Goal: Task Accomplishment & Management: Use online tool/utility

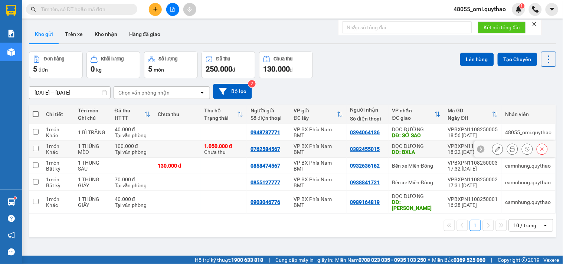
click at [169, 146] on td at bounding box center [177, 149] width 46 height 17
checkbox input "true"
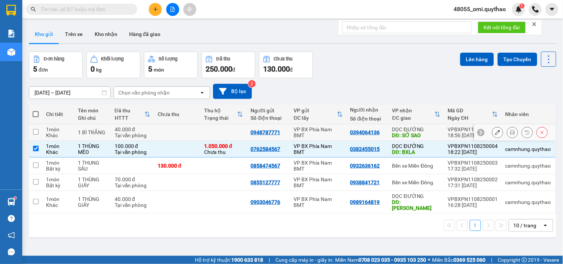
click at [166, 127] on td at bounding box center [177, 132] width 46 height 17
checkbox input "true"
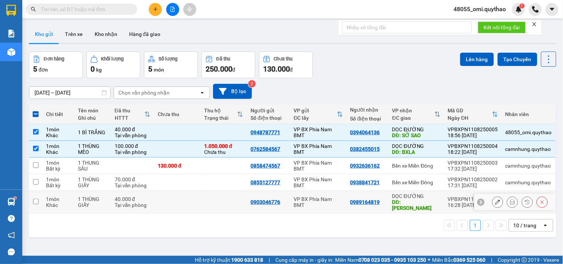
click at [175, 197] on td at bounding box center [177, 202] width 46 height 23
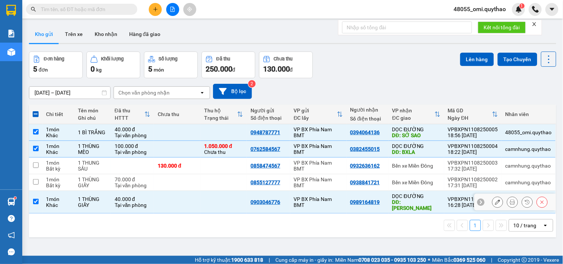
click at [186, 198] on td at bounding box center [177, 202] width 46 height 23
checkbox input "false"
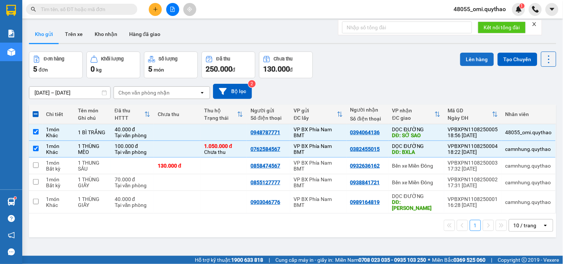
click at [462, 64] on button "Lên hàng" at bounding box center [477, 59] width 34 height 13
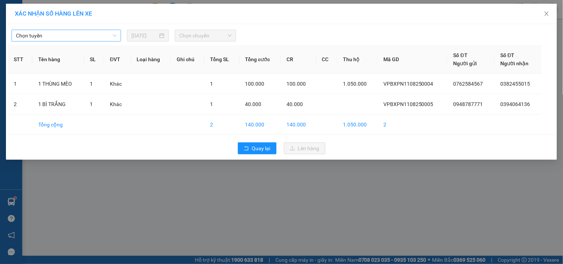
click at [114, 34] on span "Chọn tuyến" at bounding box center [66, 35] width 101 height 11
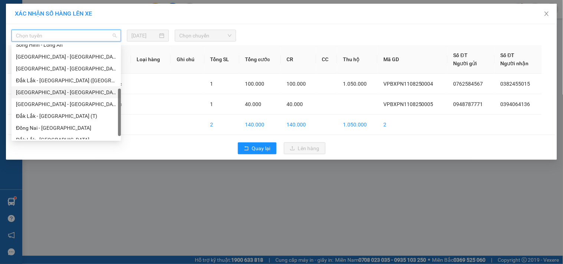
scroll to position [36, 0]
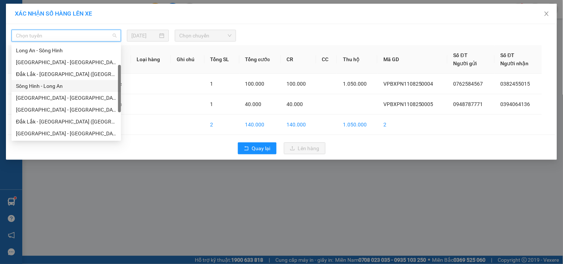
click at [33, 88] on div "Sông Hinh - Long An" at bounding box center [66, 86] width 101 height 8
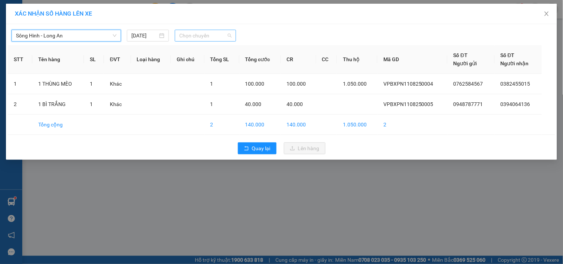
click at [205, 34] on span "Chọn chuyến" at bounding box center [205, 35] width 52 height 11
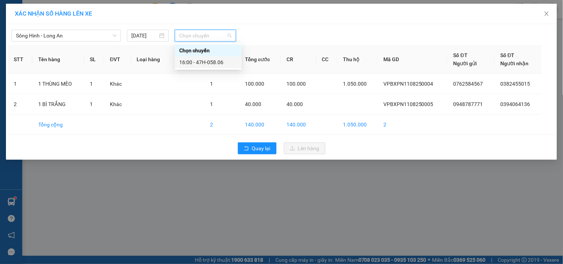
click at [223, 63] on div "16:00 - 47H-058.06" at bounding box center [208, 62] width 58 height 8
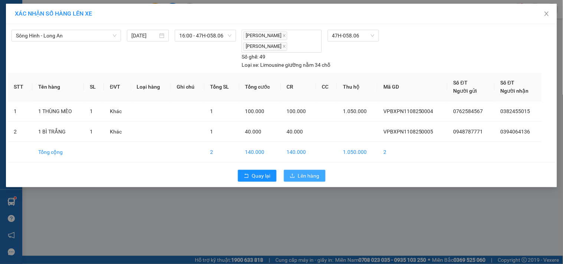
click at [300, 179] on span "Lên hàng" at bounding box center [309, 176] width 22 height 8
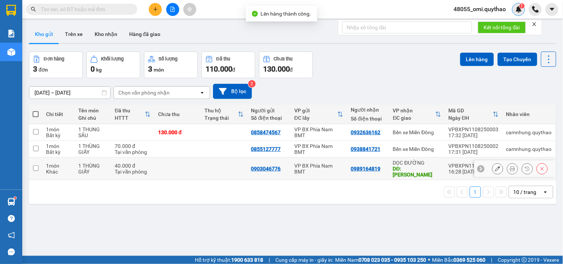
drag, startPoint x: 316, startPoint y: 168, endPoint x: 519, endPoint y: 10, distance: 257.2
click at [316, 167] on div "VP BX Phía Nam BMT" at bounding box center [318, 169] width 49 height 12
checkbox input "true"
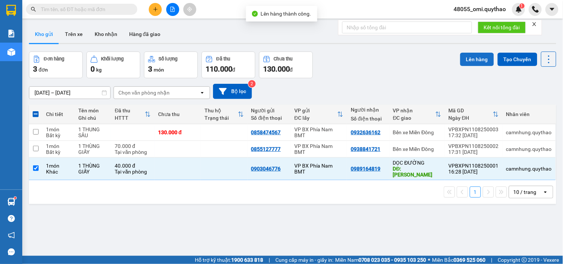
click at [466, 59] on button "Lên hàng" at bounding box center [477, 59] width 34 height 13
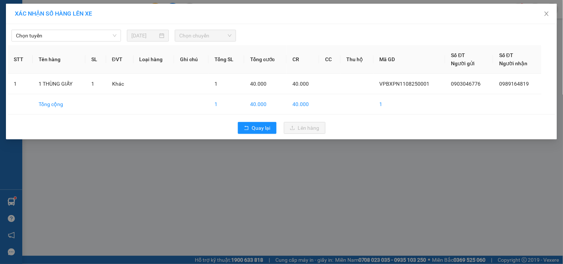
click at [110, 27] on div "Chọn tuyến [DATE] Chọn chuyến" at bounding box center [282, 34] width 548 height 16
click at [108, 32] on span "Chọn tuyến" at bounding box center [66, 35] width 101 height 11
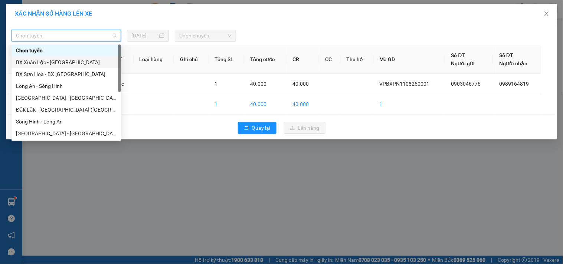
click at [66, 64] on div "BX Xuân Lộc - [GEOGRAPHIC_DATA]" at bounding box center [66, 62] width 101 height 8
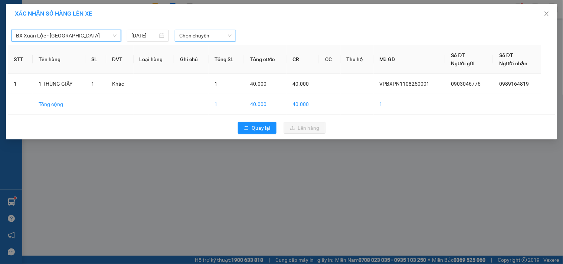
click at [206, 33] on span "Chọn chuyến" at bounding box center [205, 35] width 52 height 11
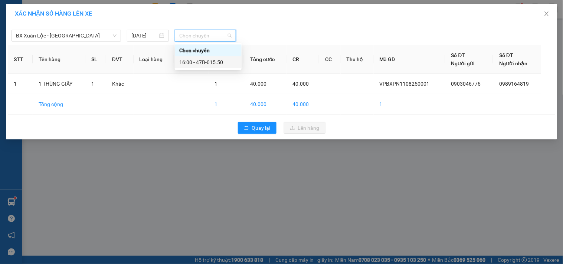
click at [216, 62] on div "16:00 - 47B-015.50" at bounding box center [208, 62] width 58 height 8
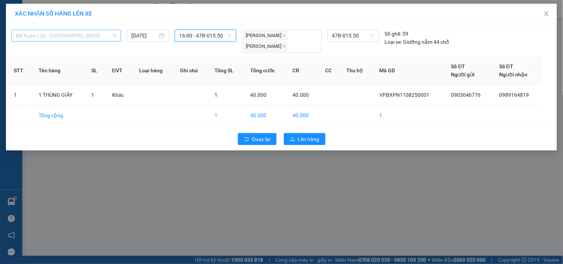
click at [68, 39] on span "BX Xuân Lộc - [GEOGRAPHIC_DATA]" at bounding box center [66, 35] width 101 height 11
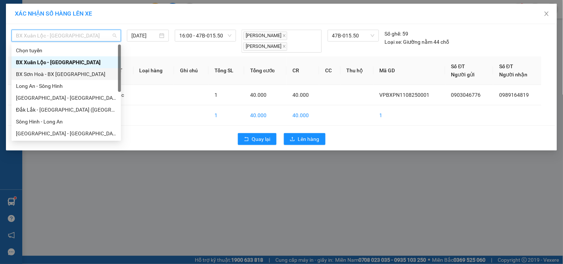
click at [35, 73] on div "BX Sơn Hoà - BX [GEOGRAPHIC_DATA]" at bounding box center [66, 74] width 101 height 8
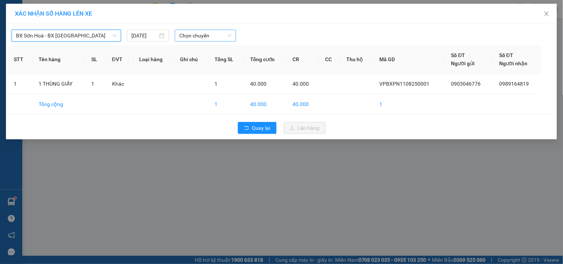
click at [205, 36] on span "Chọn chuyến" at bounding box center [205, 35] width 52 height 11
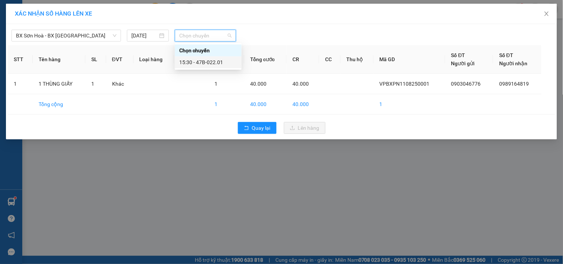
click at [202, 61] on div "15:30 - 47B-022.01" at bounding box center [208, 62] width 58 height 8
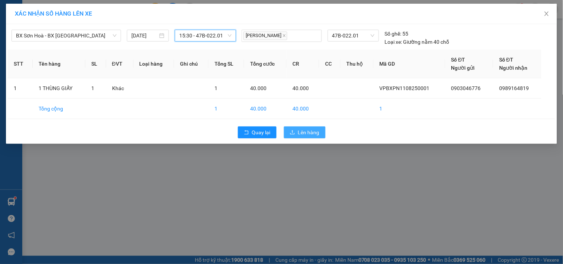
click at [303, 131] on span "Lên hàng" at bounding box center [309, 132] width 22 height 8
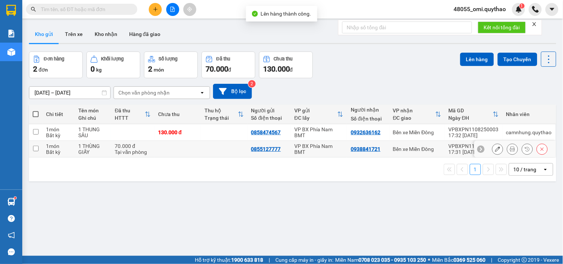
click at [205, 146] on td at bounding box center [224, 149] width 46 height 17
checkbox input "true"
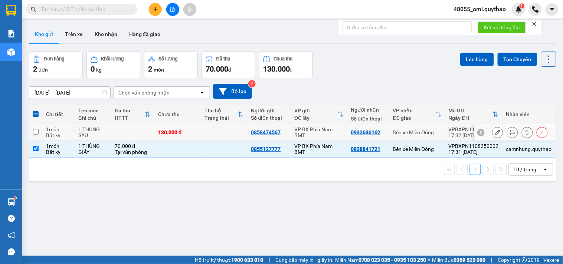
click at [208, 136] on td at bounding box center [224, 132] width 46 height 17
checkbox input "true"
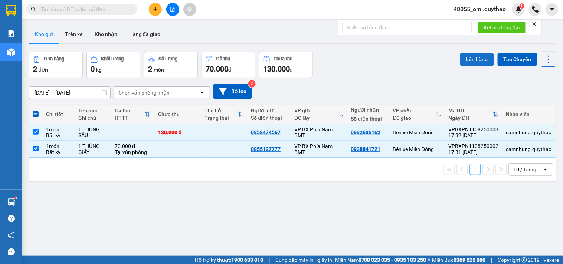
click at [460, 64] on button "Lên hàng" at bounding box center [477, 59] width 34 height 13
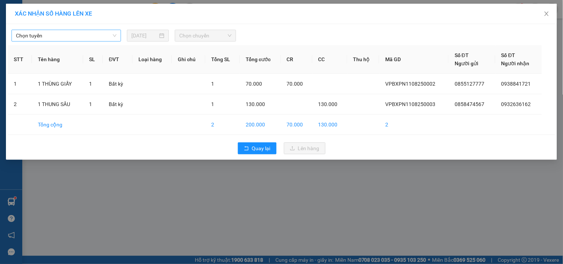
click at [98, 32] on span "Chọn tuyến" at bounding box center [66, 35] width 101 height 11
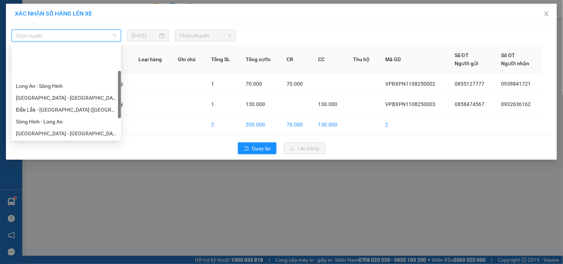
scroll to position [41, 0]
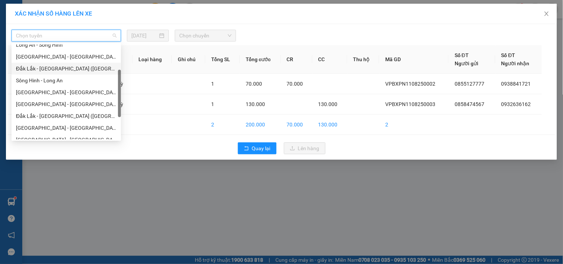
click at [39, 65] on div "Đắk Lắk - [GEOGRAPHIC_DATA] ([GEOGRAPHIC_DATA] mới)" at bounding box center [66, 69] width 101 height 8
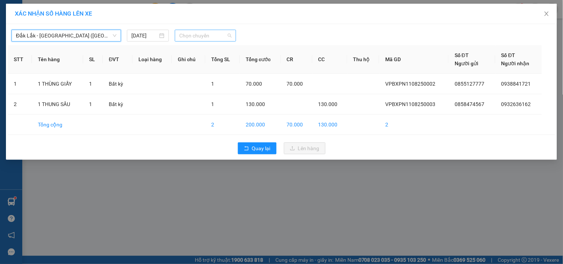
click at [196, 35] on span "Chọn chuyến" at bounding box center [205, 35] width 52 height 11
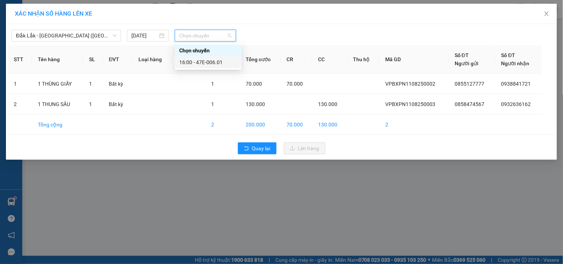
click at [202, 60] on div "16:00 - 47E-006.01" at bounding box center [208, 62] width 58 height 8
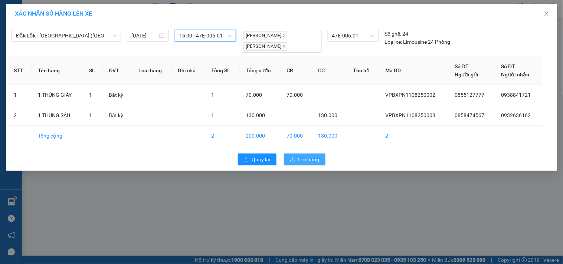
click at [315, 164] on button "Lên hàng" at bounding box center [305, 160] width 42 height 12
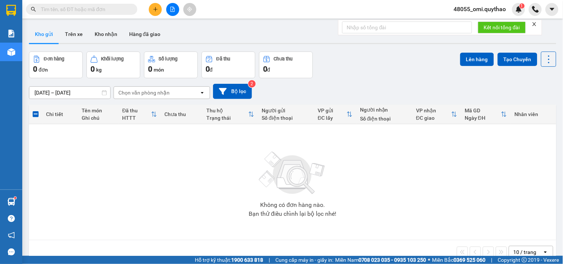
click at [181, 10] on div at bounding box center [173, 9] width 56 height 13
click at [175, 12] on button at bounding box center [172, 9] width 13 height 13
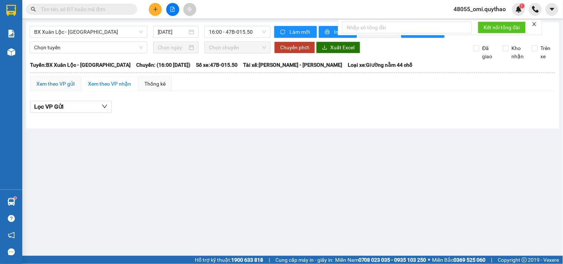
drag, startPoint x: 43, startPoint y: 94, endPoint x: 53, endPoint y: 91, distance: 11.2
click at [43, 88] on div "Xem theo VP gửi" at bounding box center [55, 84] width 38 height 8
click at [99, 29] on span "BX Xuân Lộc - [GEOGRAPHIC_DATA]" at bounding box center [88, 31] width 109 height 11
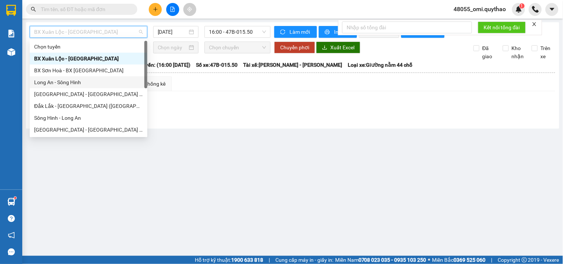
click at [78, 76] on div "Long An - Sông Hinh" at bounding box center [89, 82] width 118 height 12
type input "[DATE]"
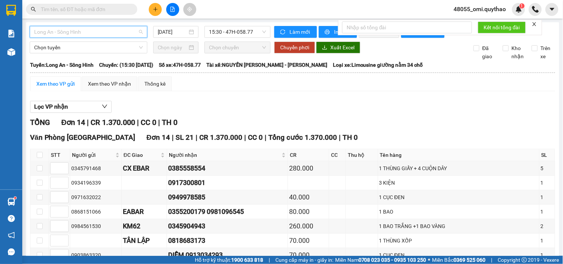
drag, startPoint x: 95, startPoint y: 31, endPoint x: 67, endPoint y: 58, distance: 38.6
click at [95, 32] on span "Long An - Sông Hinh" at bounding box center [88, 31] width 109 height 11
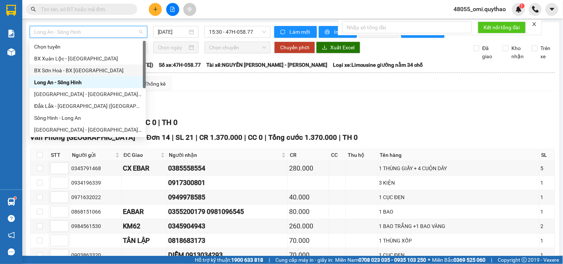
drag, startPoint x: 65, startPoint y: 61, endPoint x: 65, endPoint y: 68, distance: 7.1
click at [65, 68] on div "Chọn tuyến BX [GEOGRAPHIC_DATA] - [GEOGRAPHIC_DATA] [GEOGRAPHIC_DATA] - BX [GEO…" at bounding box center [88, 100] width 116 height 119
click at [65, 68] on div "BX Sơn Hoà - BX [GEOGRAPHIC_DATA]" at bounding box center [87, 70] width 107 height 8
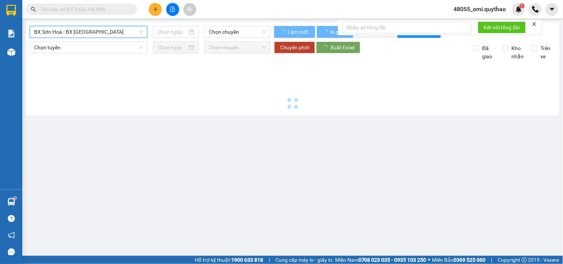
type input "[DATE]"
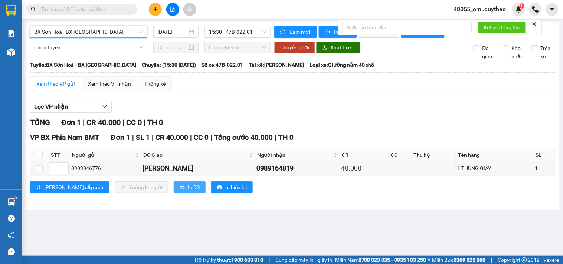
click at [188, 190] on span "In DS" at bounding box center [194, 187] width 12 height 8
click at [80, 37] on span "BX Sơn Hoà - BX [GEOGRAPHIC_DATA]" at bounding box center [88, 31] width 109 height 11
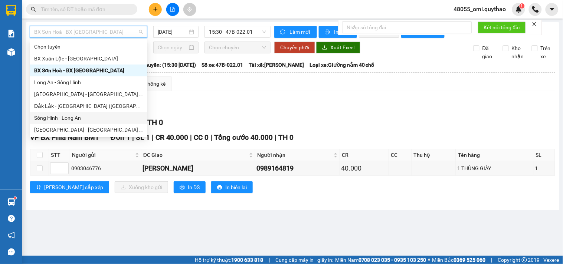
click at [56, 118] on div "Sông Hinh - Long An" at bounding box center [88, 118] width 109 height 8
type input "[DATE]"
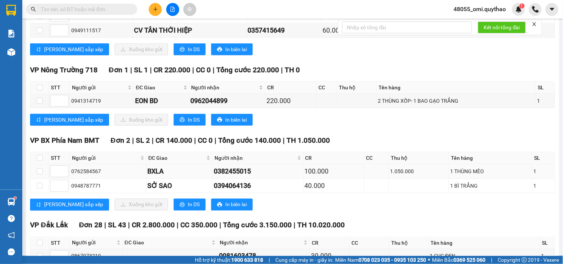
scroll to position [206, 0]
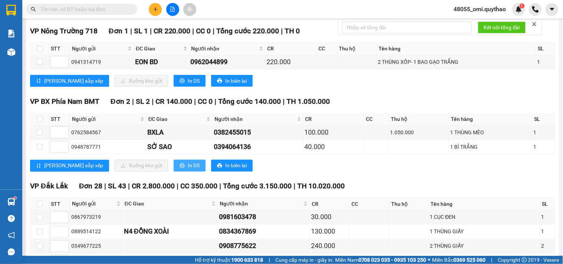
click at [188, 170] on span "In DS" at bounding box center [194, 166] width 12 height 8
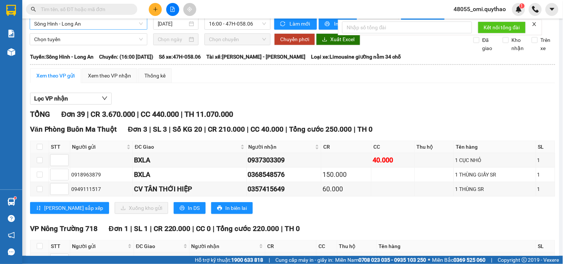
scroll to position [0, 0]
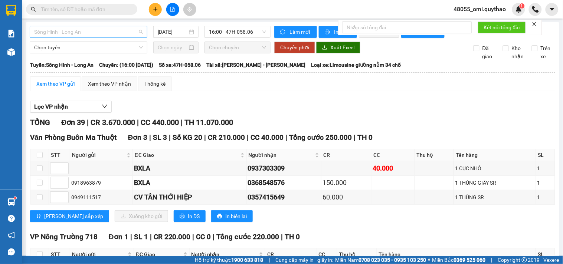
click at [102, 35] on span "Sông Hinh - Long An" at bounding box center [88, 31] width 109 height 11
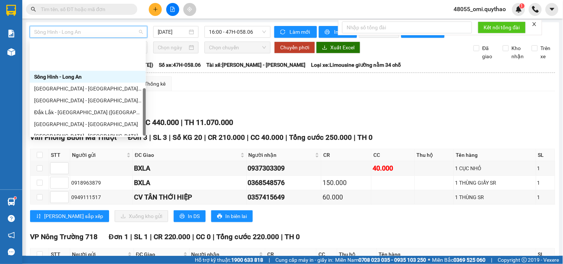
scroll to position [83, 0]
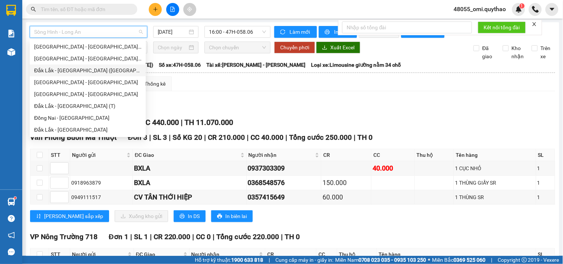
click at [57, 68] on div "Đắk Lắk - [GEOGRAPHIC_DATA] ([GEOGRAPHIC_DATA])" at bounding box center [87, 70] width 107 height 8
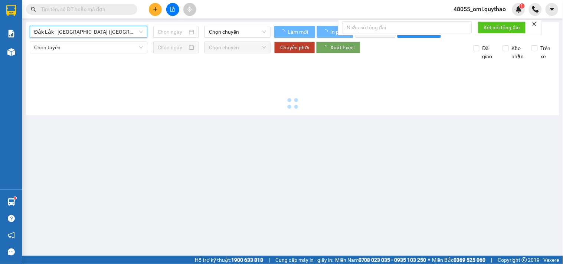
type input "[DATE]"
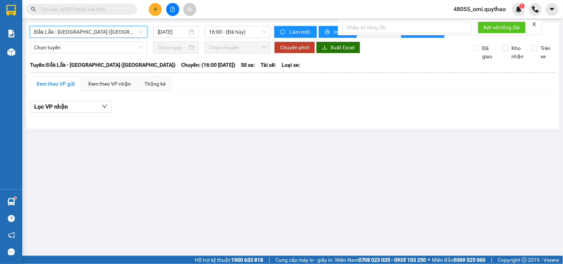
click at [93, 32] on span "Đắk Lắk - [GEOGRAPHIC_DATA] ([GEOGRAPHIC_DATA])" at bounding box center [88, 31] width 109 height 11
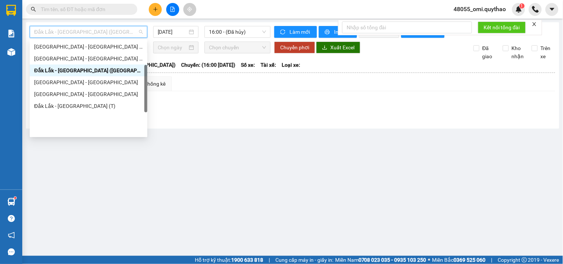
scroll to position [42, 0]
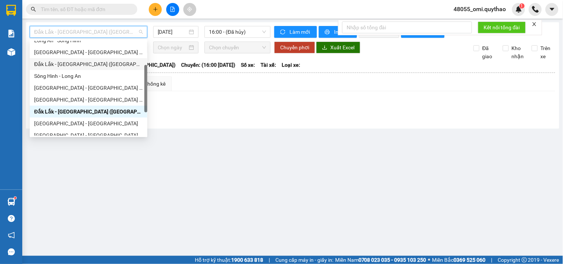
click at [66, 62] on div "Đắk Lắk - [GEOGRAPHIC_DATA] ([GEOGRAPHIC_DATA] mới)" at bounding box center [88, 64] width 109 height 8
type input "[DATE]"
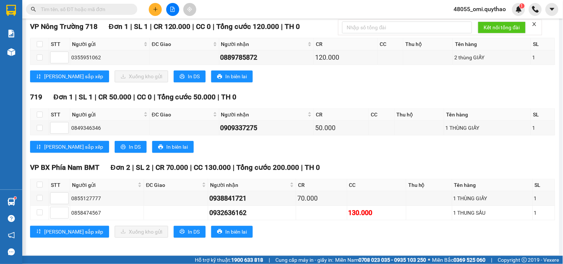
scroll to position [598, 0]
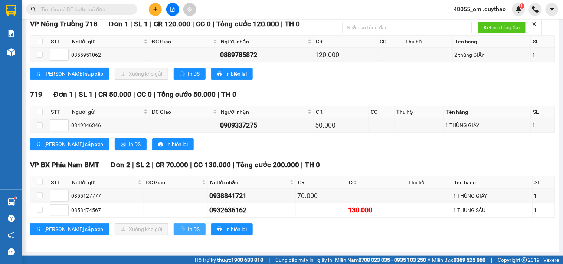
click at [188, 229] on span "In DS" at bounding box center [194, 229] width 12 height 8
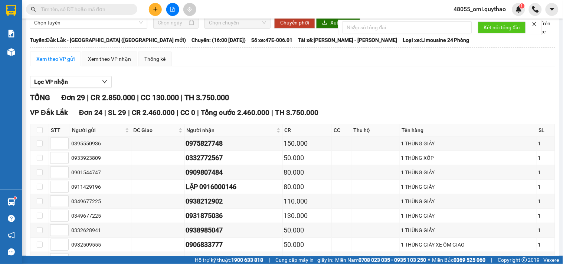
scroll to position [0, 0]
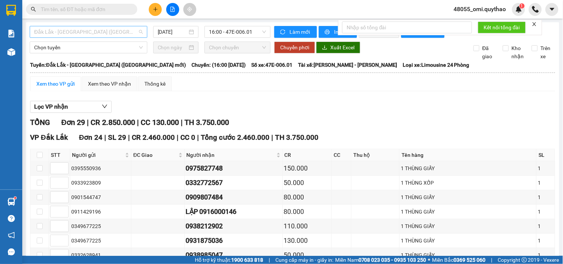
click at [114, 32] on span "Đắk Lắk - [GEOGRAPHIC_DATA] ([GEOGRAPHIC_DATA] mới)" at bounding box center [88, 31] width 109 height 11
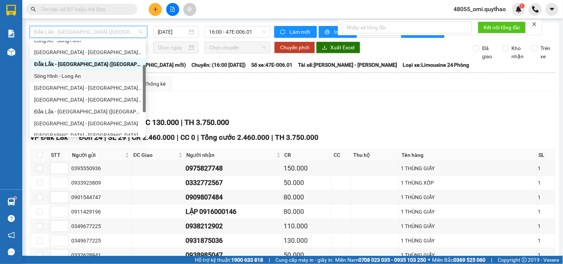
click at [63, 74] on div "Sông Hinh - Long An" at bounding box center [87, 76] width 107 height 8
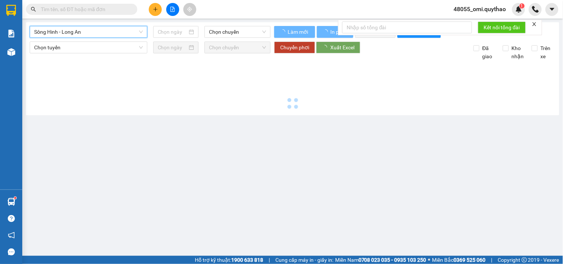
type input "[DATE]"
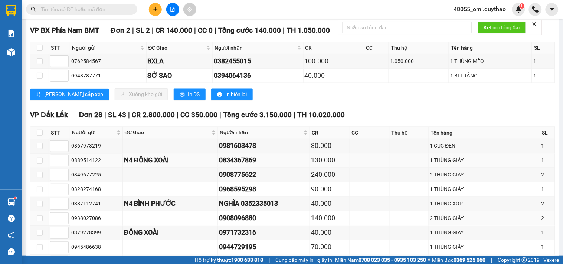
scroll to position [264, 0]
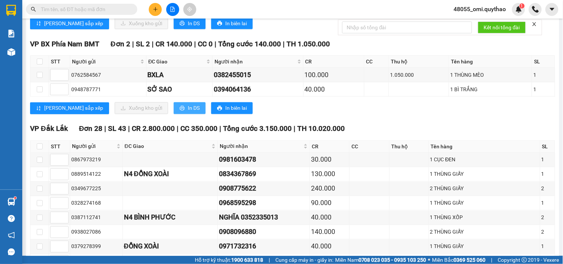
click at [174, 114] on button "In DS" at bounding box center [190, 108] width 32 height 12
click at [480, 10] on span "48055_omi.quythao" at bounding box center [480, 8] width 64 height 9
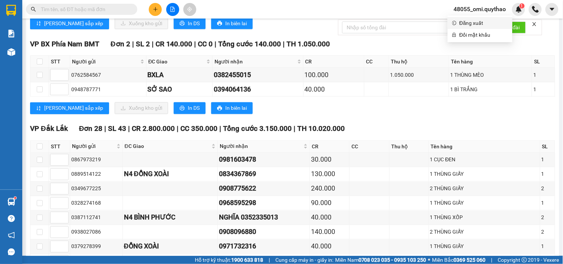
click at [472, 25] on span "Đăng xuất" at bounding box center [484, 23] width 49 height 8
